Goal: Task Accomplishment & Management: Manage account settings

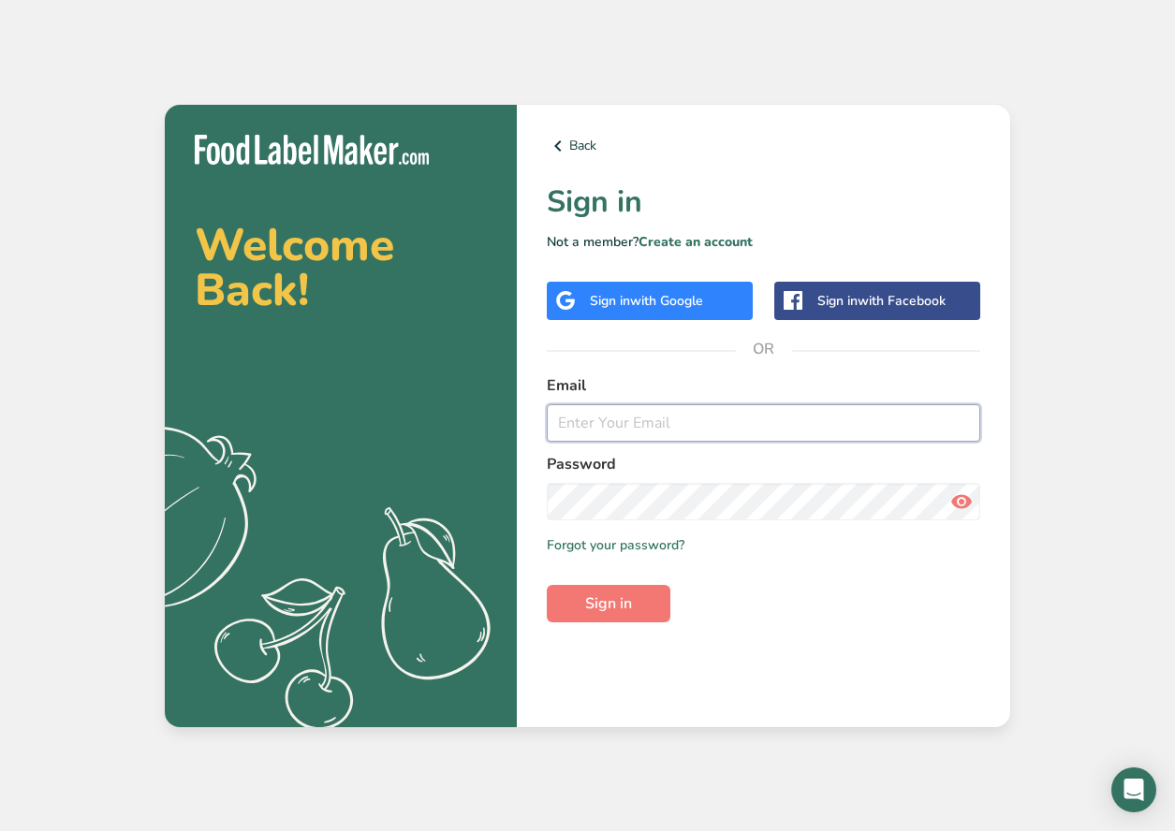
type input "[EMAIL_ADDRESS][DOMAIN_NAME]"
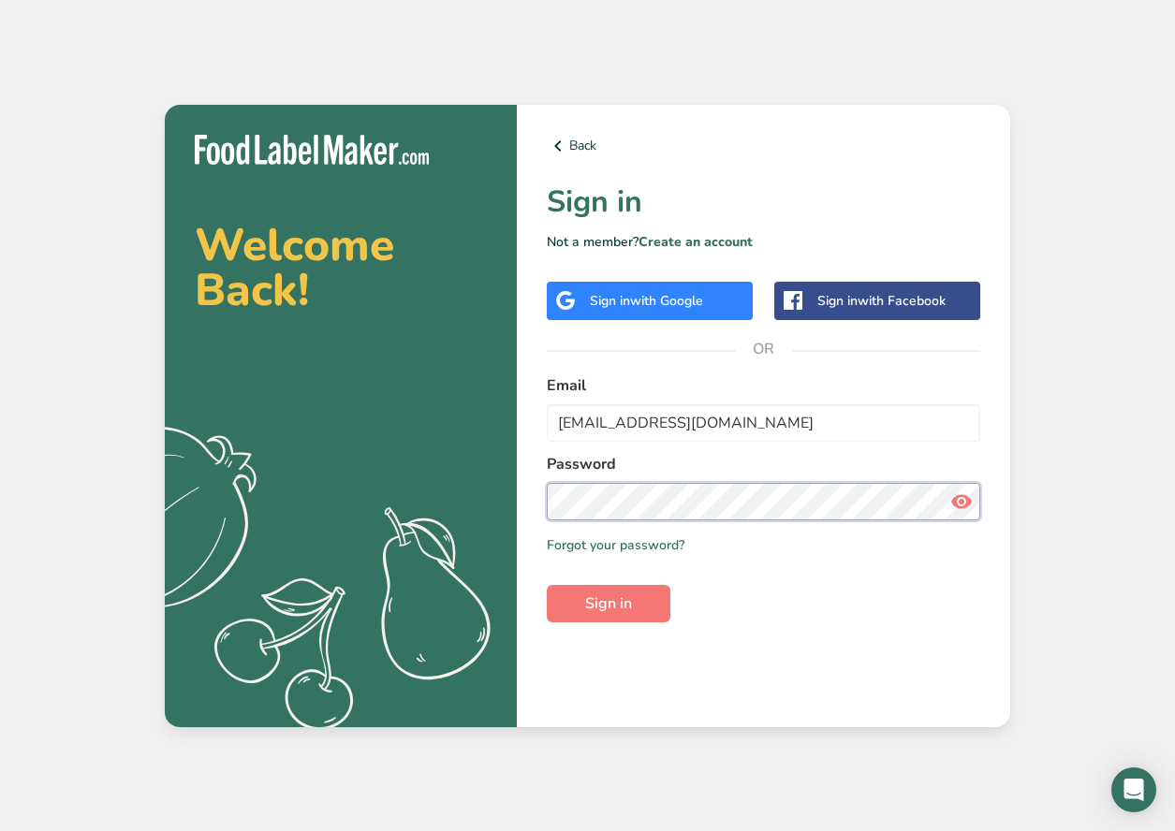
click at [608, 603] on button "Sign in" at bounding box center [609, 603] width 124 height 37
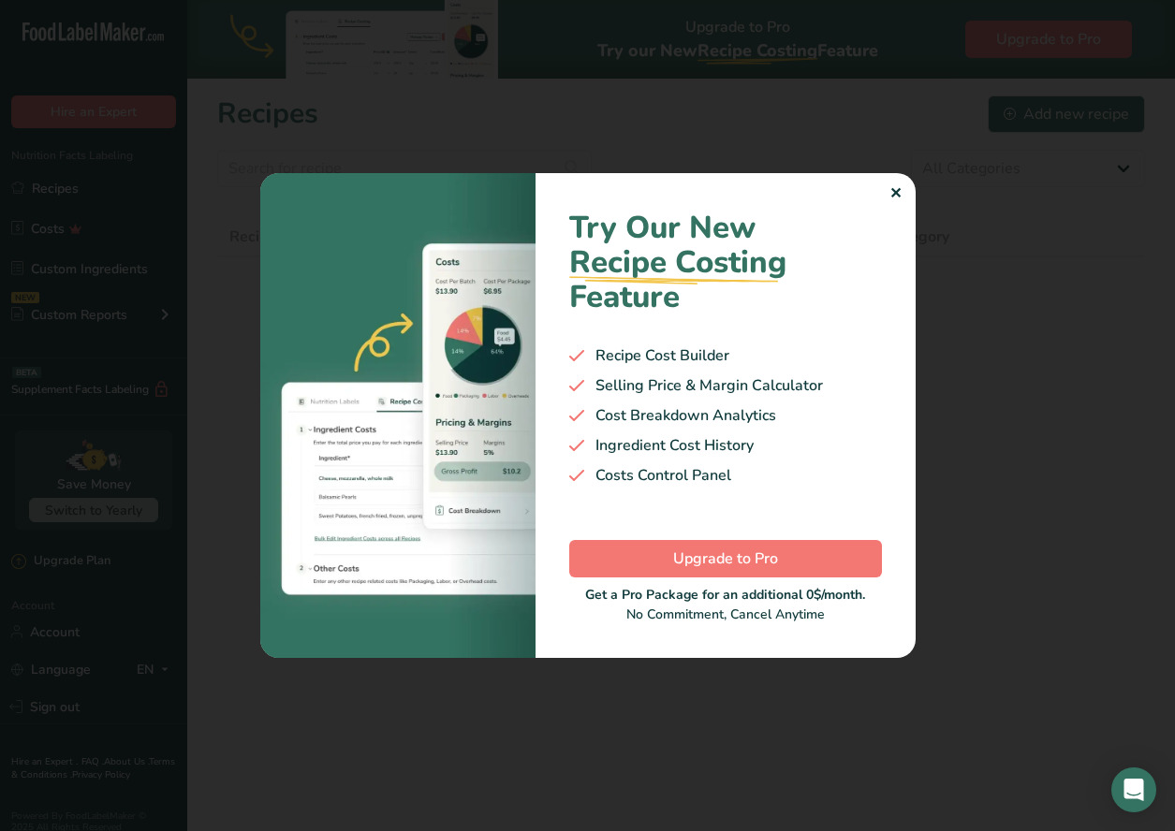
click at [895, 203] on div "✕" at bounding box center [895, 194] width 12 height 22
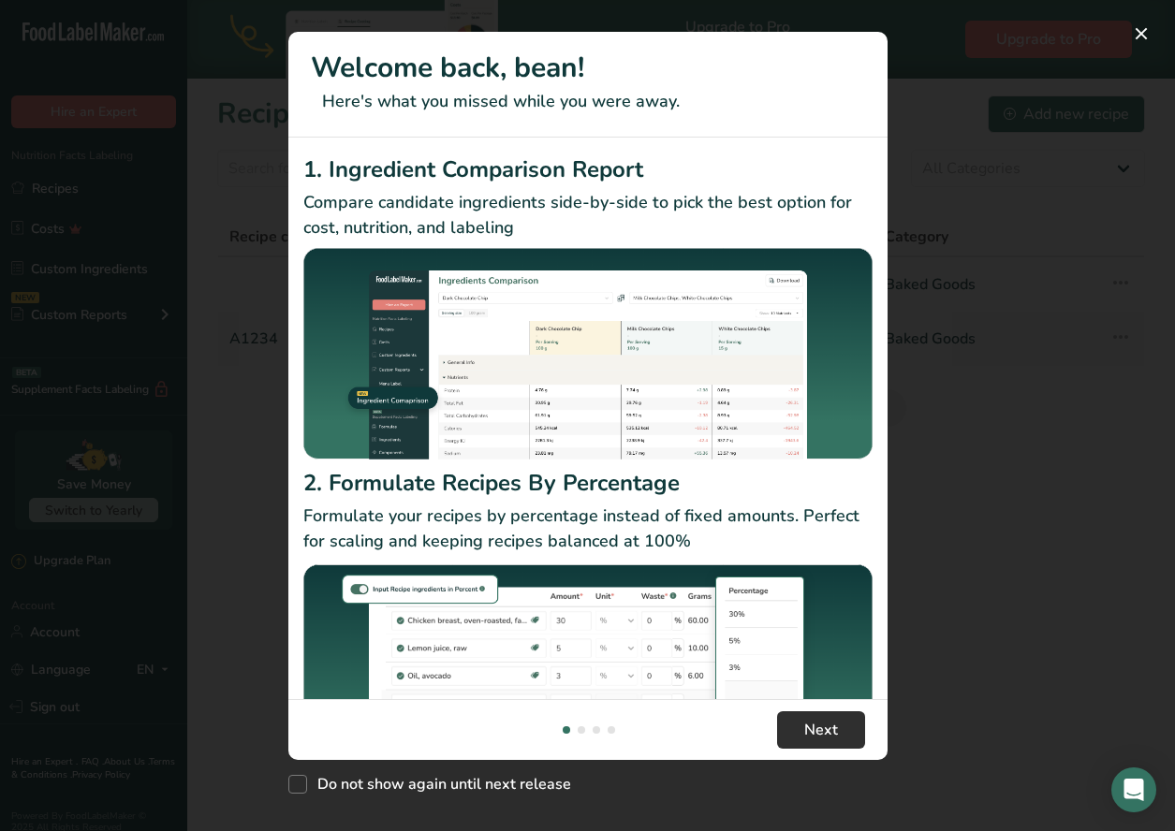
click at [820, 719] on span "Next" at bounding box center [821, 730] width 34 height 22
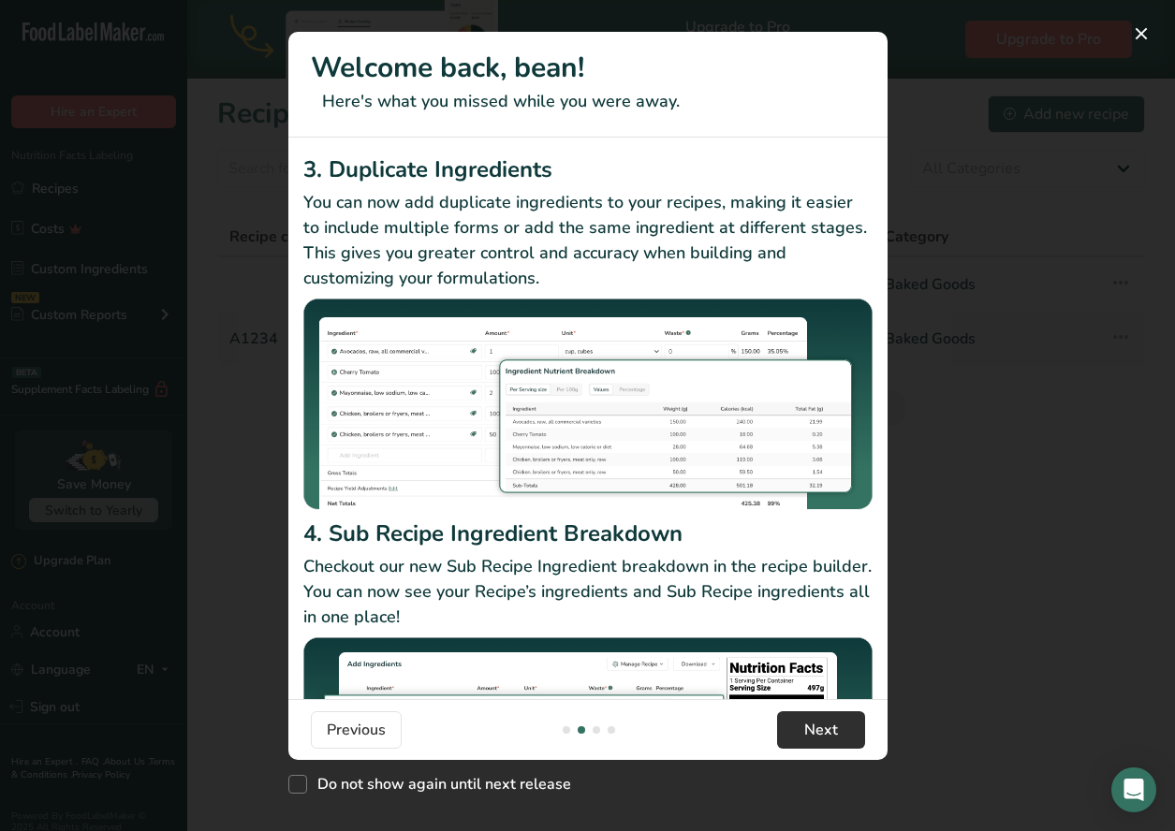
click at [820, 719] on span "Next" at bounding box center [821, 730] width 34 height 22
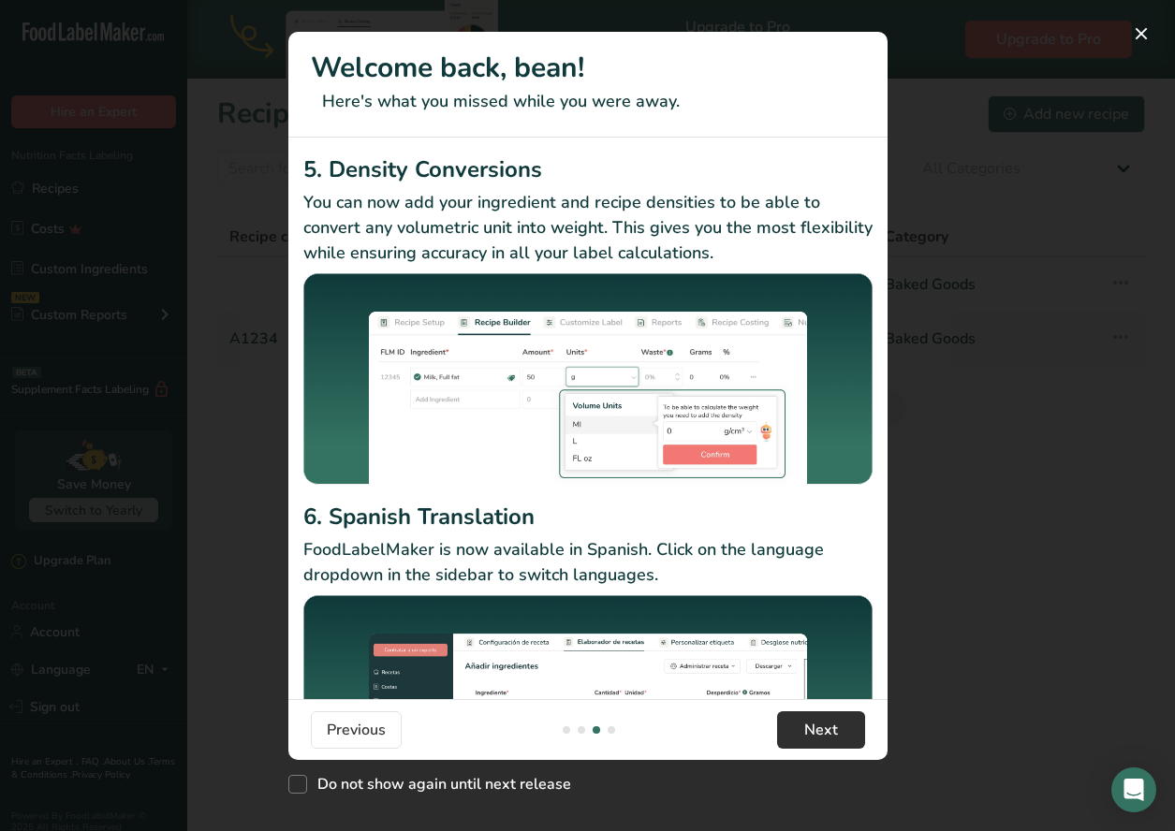
click at [820, 719] on span "Next" at bounding box center [821, 730] width 34 height 22
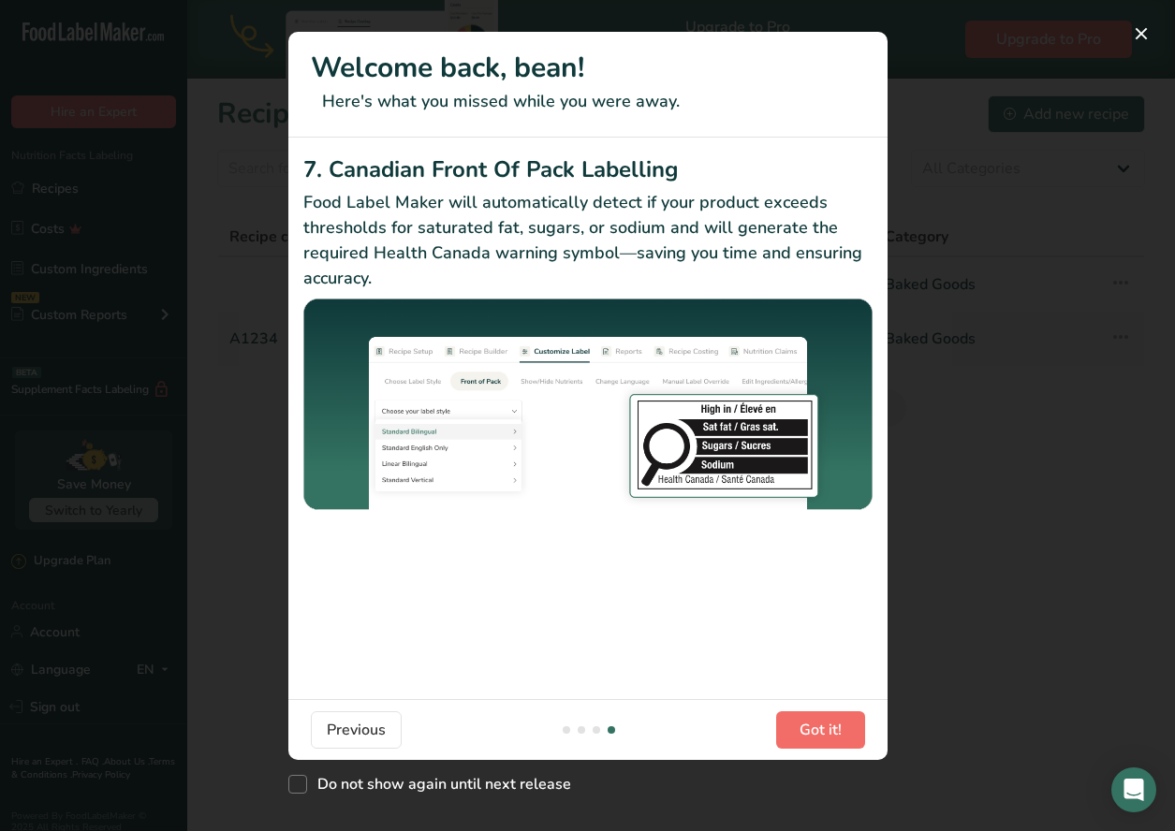
click at [820, 719] on span "Got it!" at bounding box center [820, 730] width 42 height 22
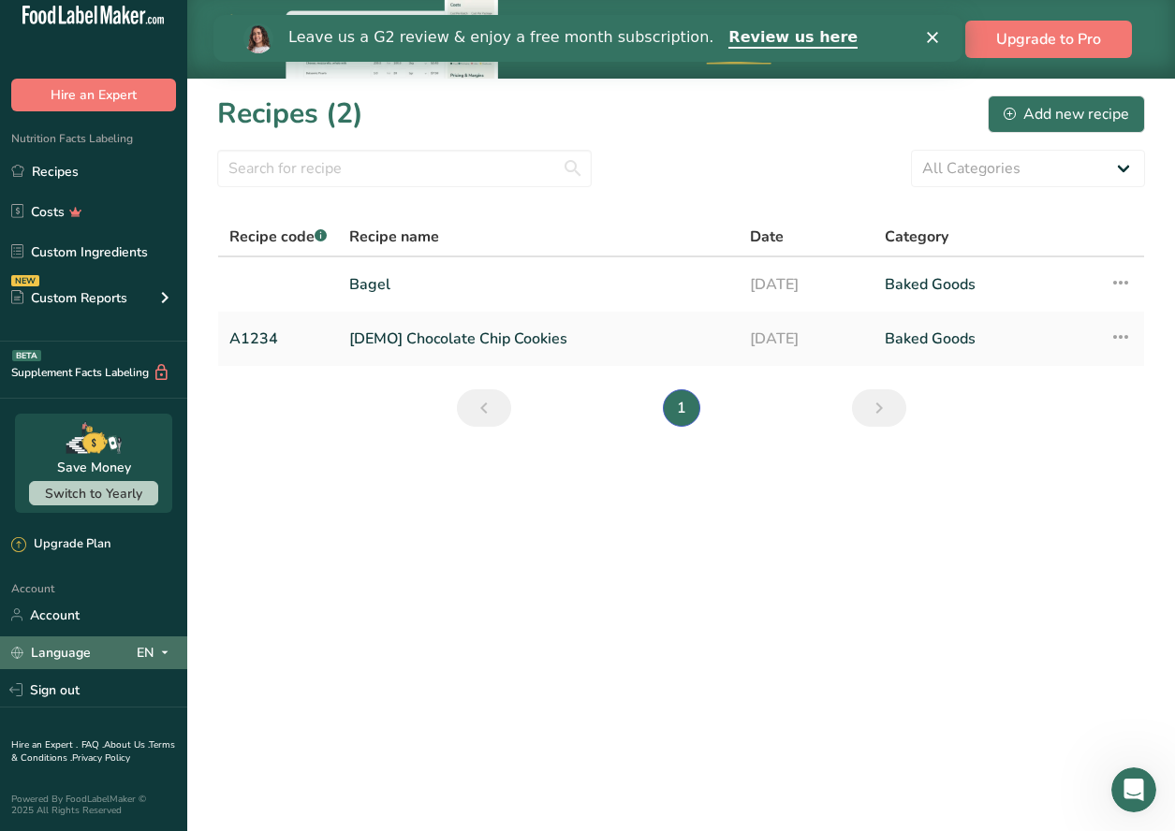
scroll to position [16, 0]
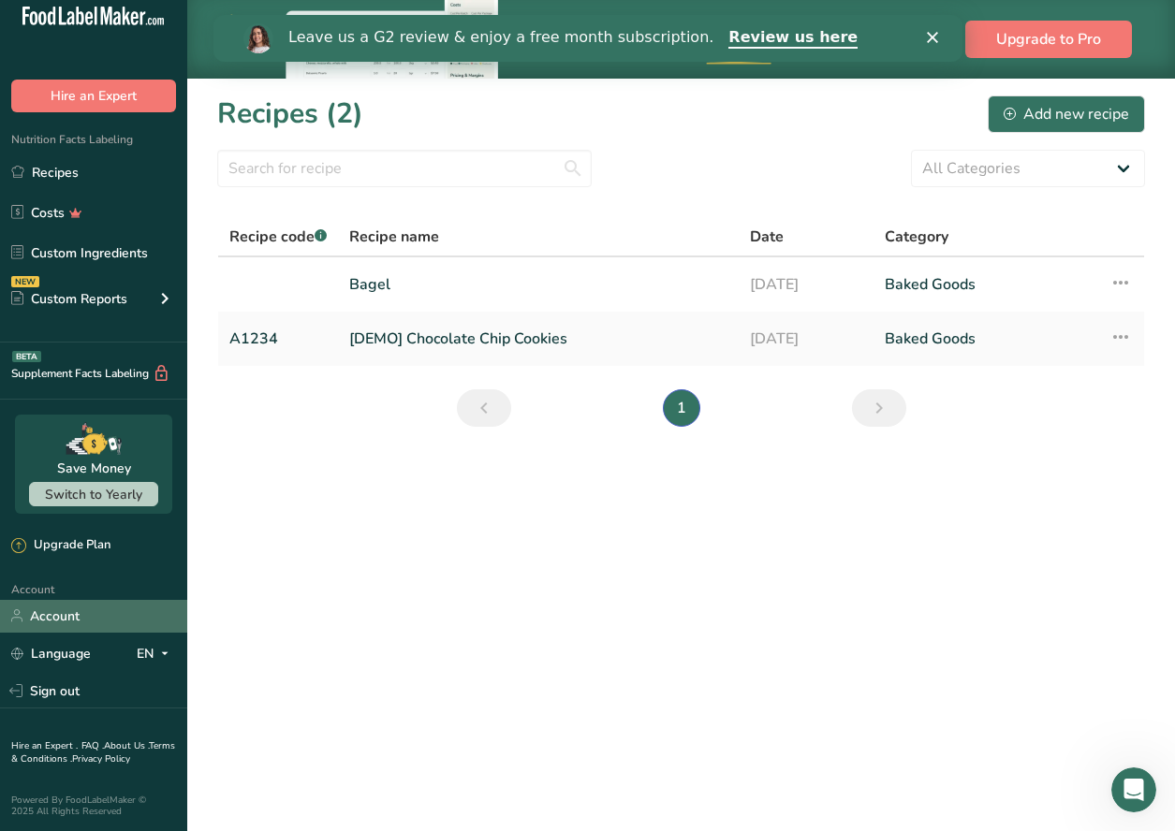
click at [67, 624] on link "Account" at bounding box center [93, 616] width 187 height 33
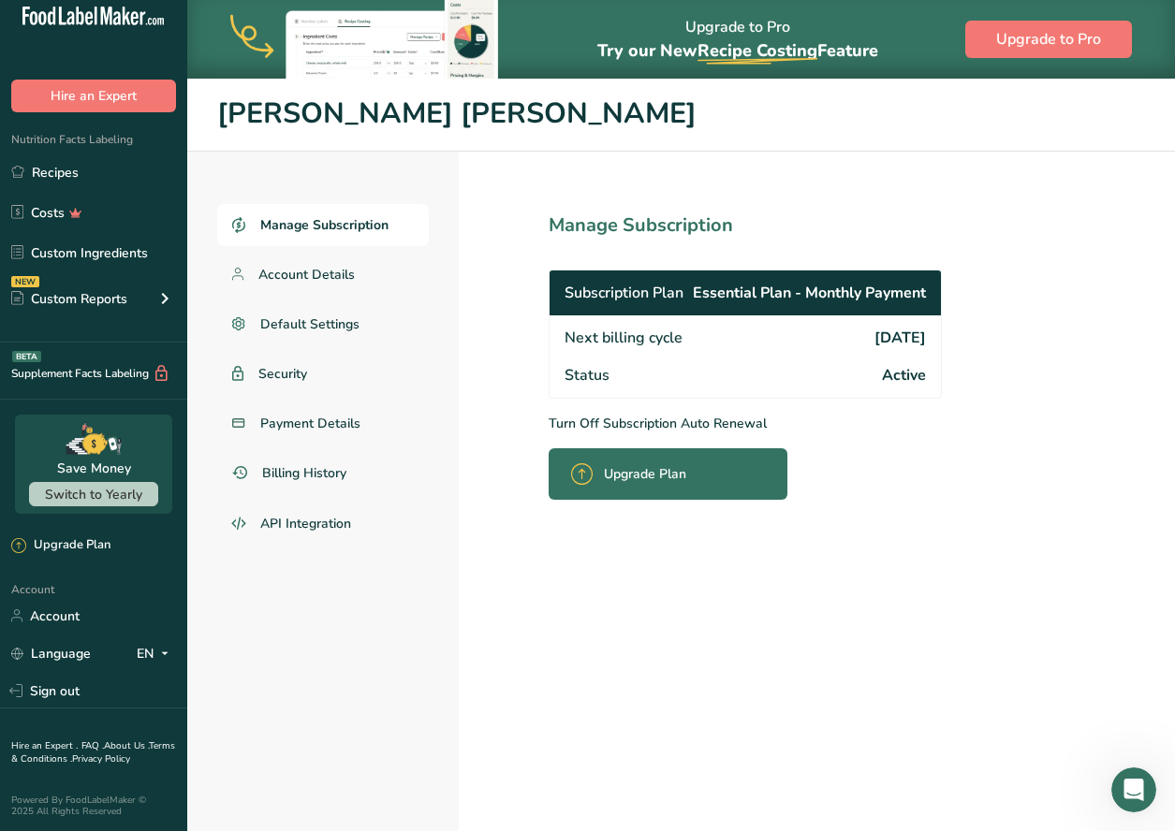
click at [667, 302] on span "Subscription Plan" at bounding box center [623, 293] width 119 height 22
click at [654, 425] on p "Turn Off Subscription Auto Renewal" at bounding box center [787, 424] width 476 height 20
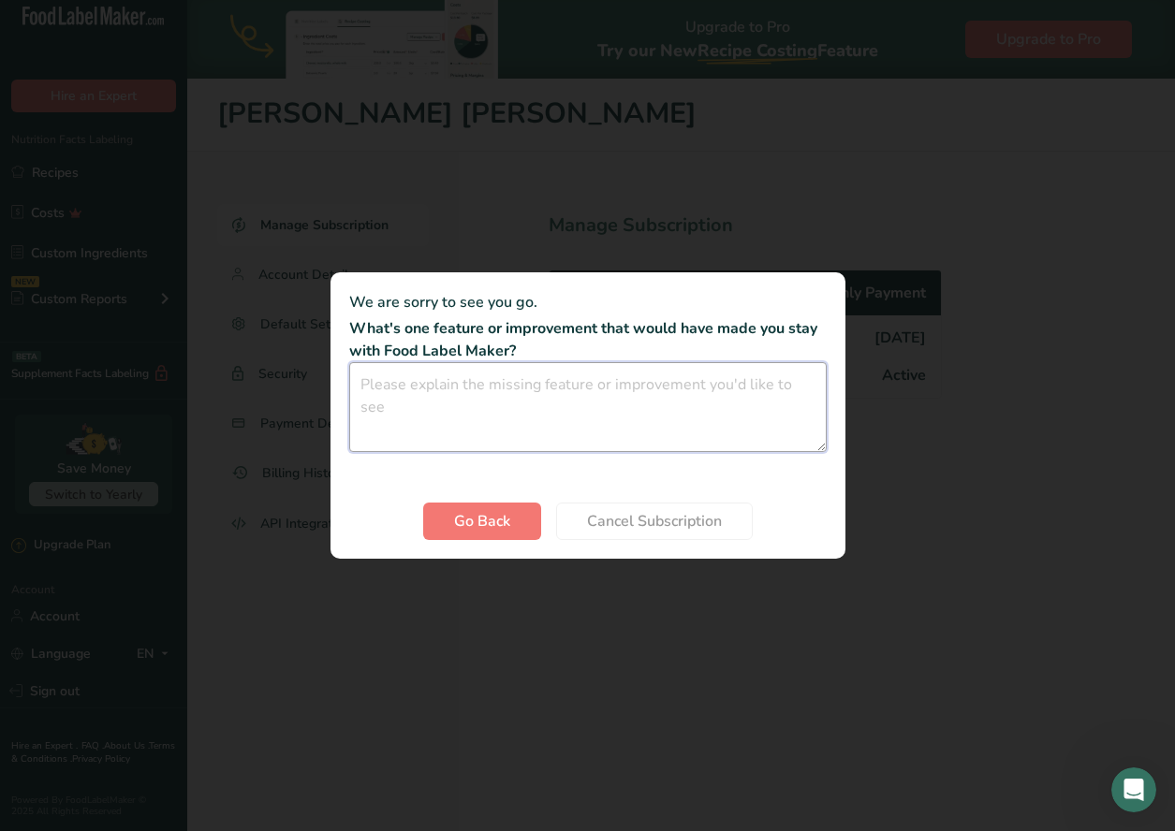
click at [536, 387] on textarea "Cancel subscription modal" at bounding box center [587, 407] width 477 height 90
type textarea "c"
type textarea "na"
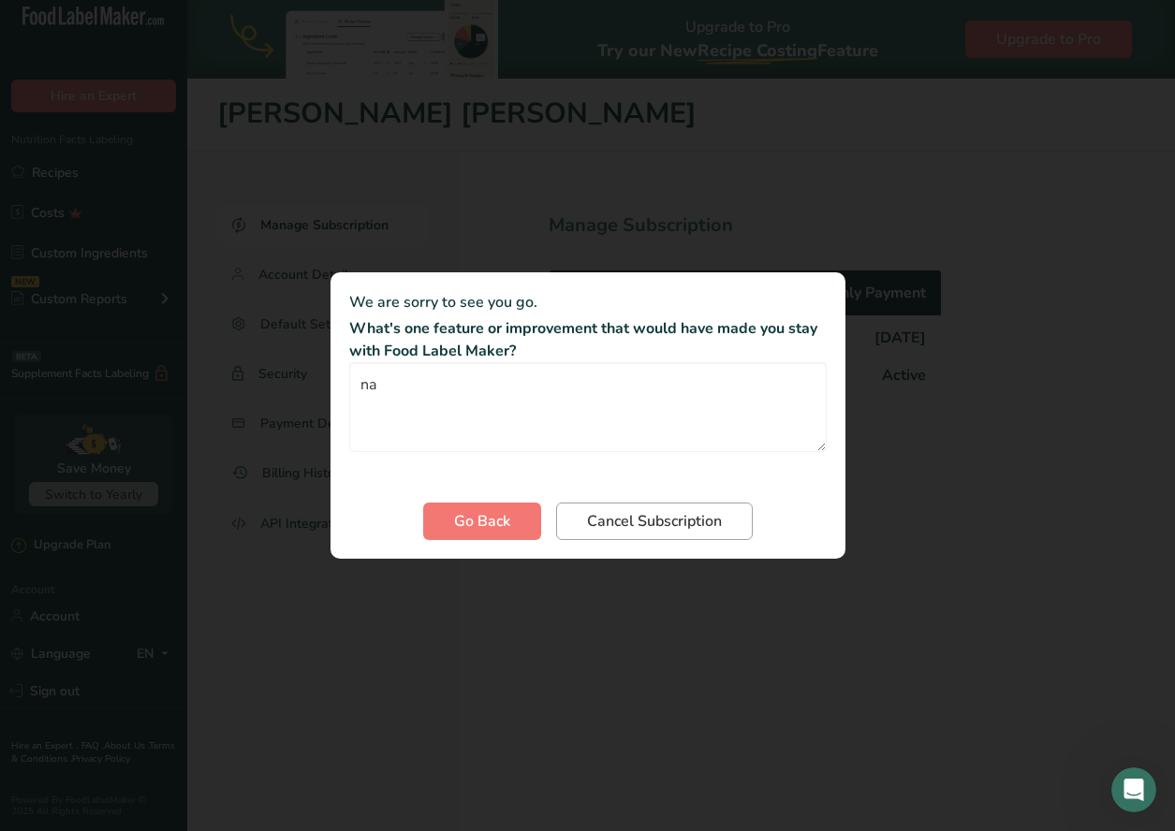
click at [612, 521] on span "Cancel Subscription" at bounding box center [654, 521] width 135 height 22
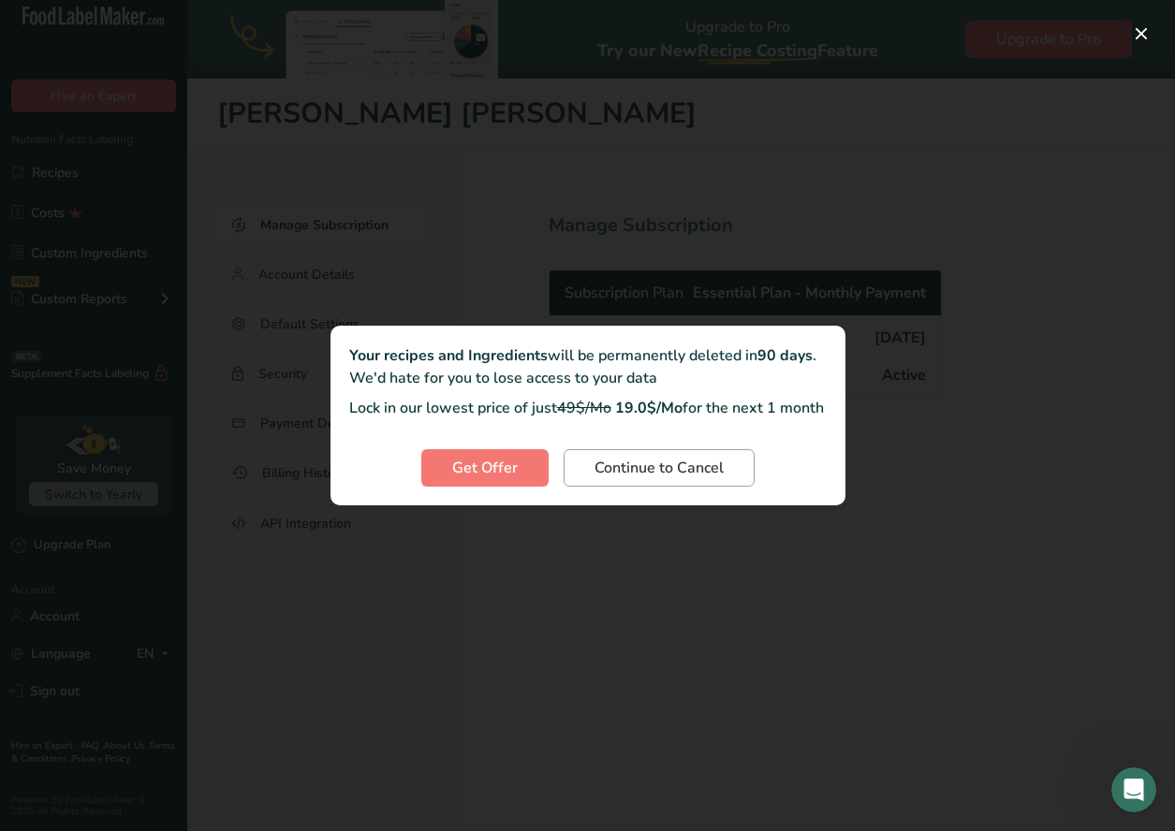
click at [617, 479] on span "Continue to Cancel" at bounding box center [658, 468] width 129 height 22
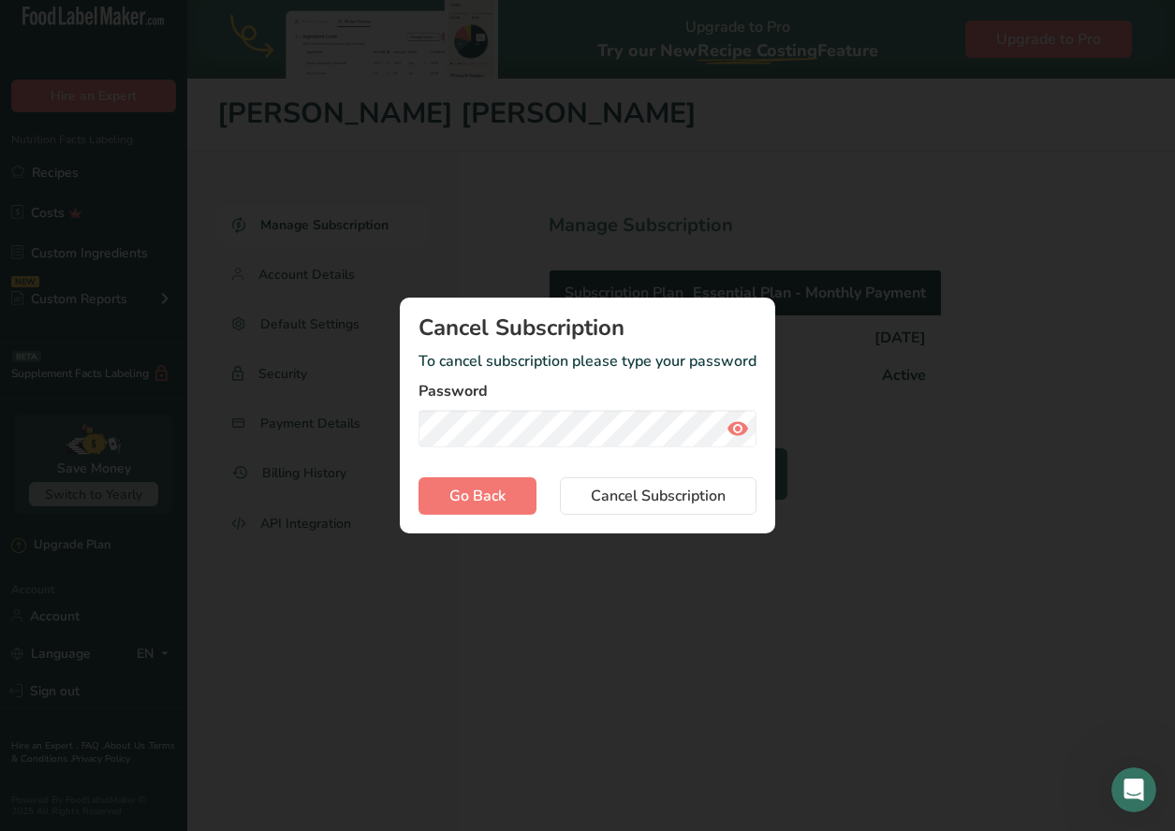
click at [559, 451] on form "To cancel subscription please type your password Password Go Back Cancel Subscr…" at bounding box center [587, 432] width 338 height 165
click at [620, 494] on span "Cancel Subscription" at bounding box center [658, 496] width 135 height 22
